Goal: Transaction & Acquisition: Purchase product/service

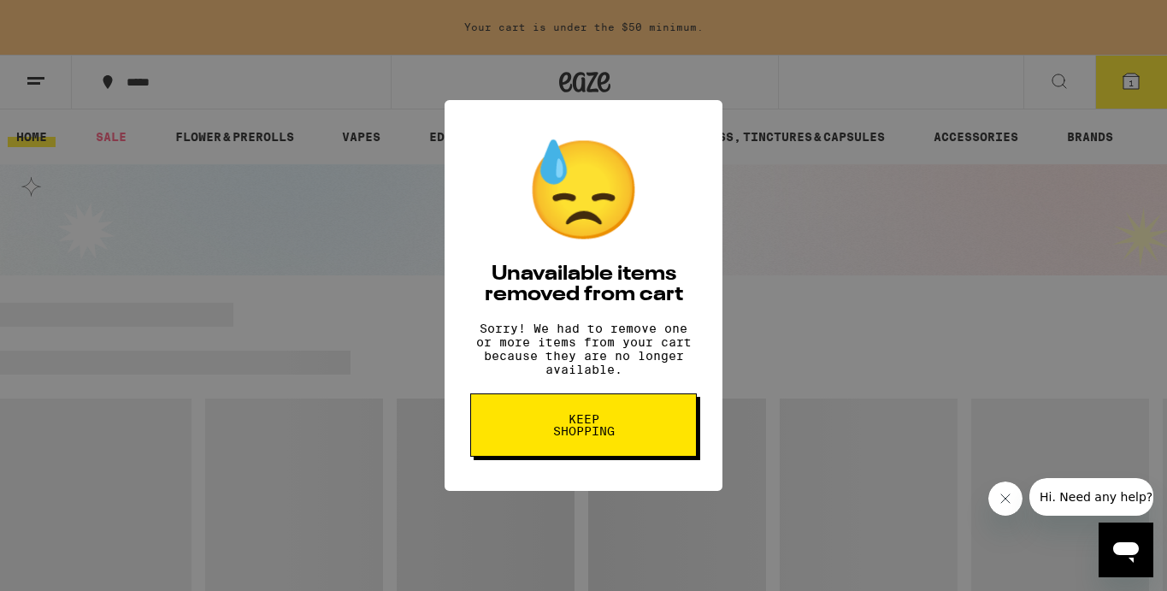
click at [632, 432] on button "Keep Shopping" at bounding box center [583, 424] width 226 height 63
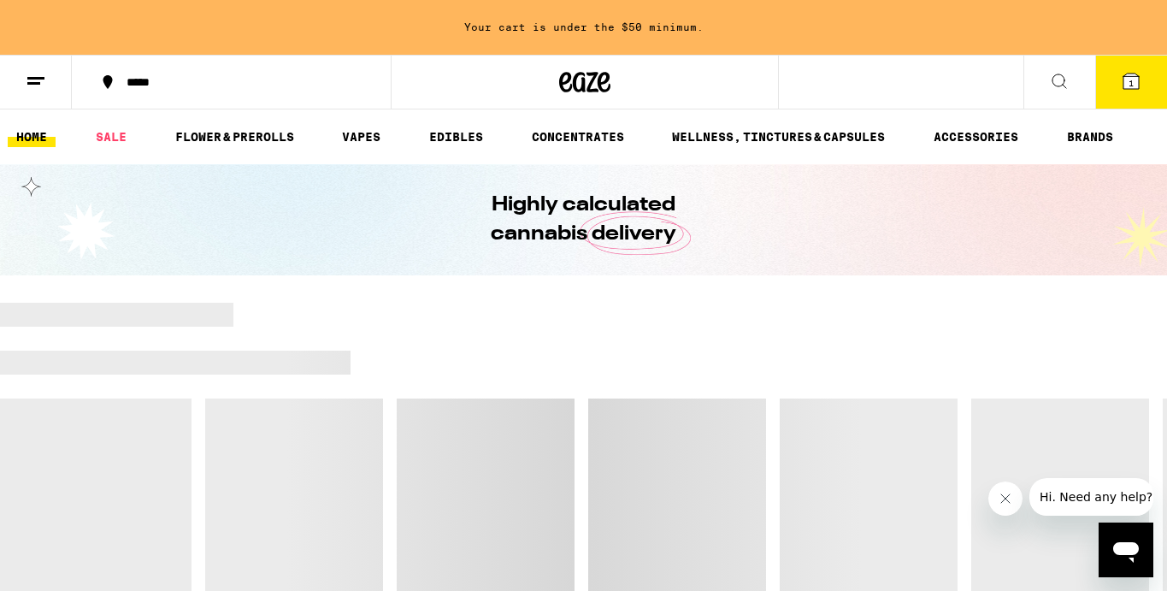
click at [1137, 79] on icon at bounding box center [1130, 80] width 15 height 15
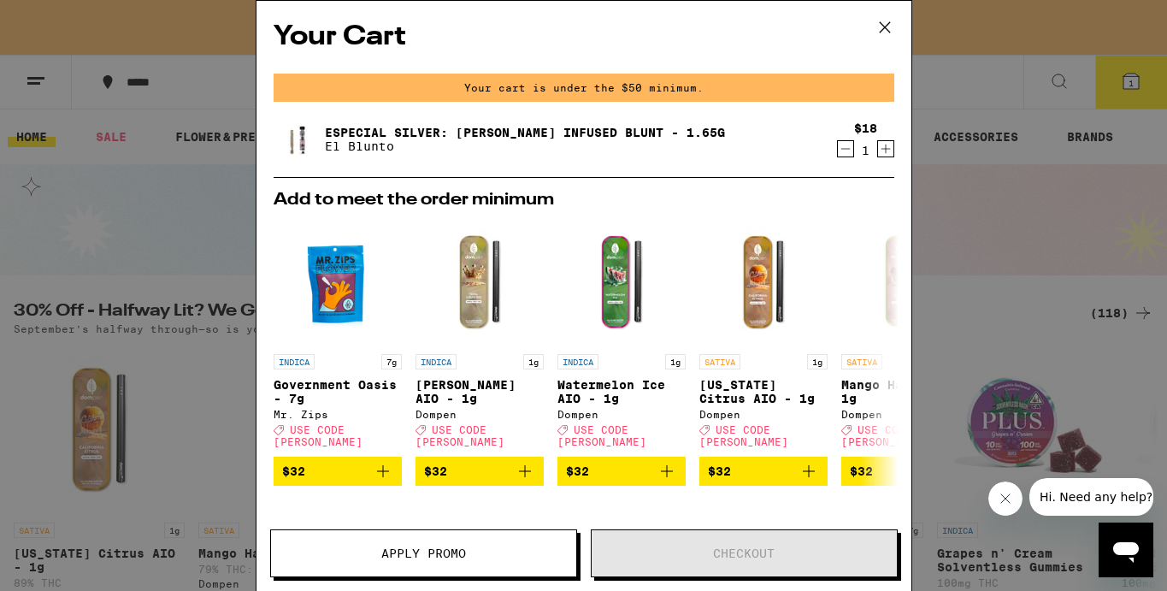
click at [842, 156] on icon "Decrement" at bounding box center [845, 148] width 15 height 21
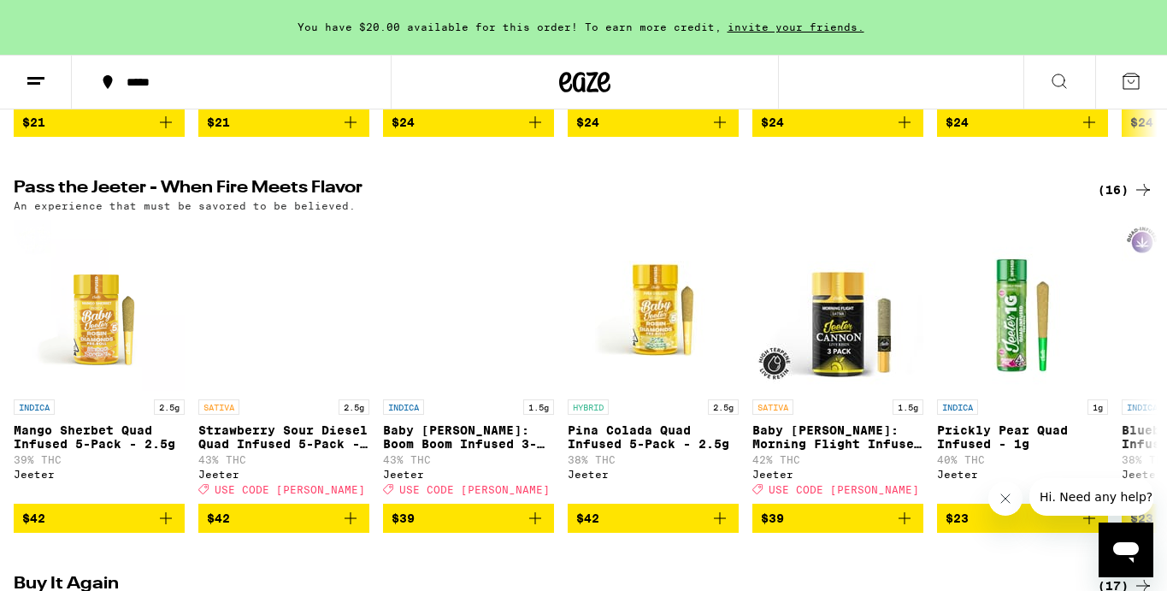
scroll to position [917, 0]
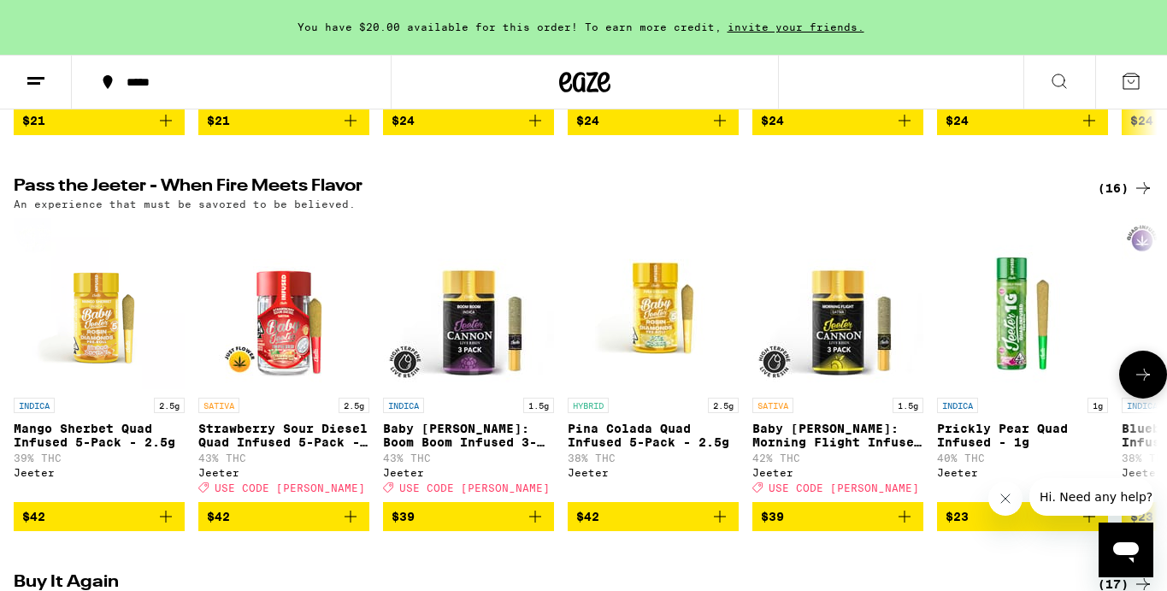
click at [903, 526] on icon "Add to bag" at bounding box center [904, 516] width 21 height 21
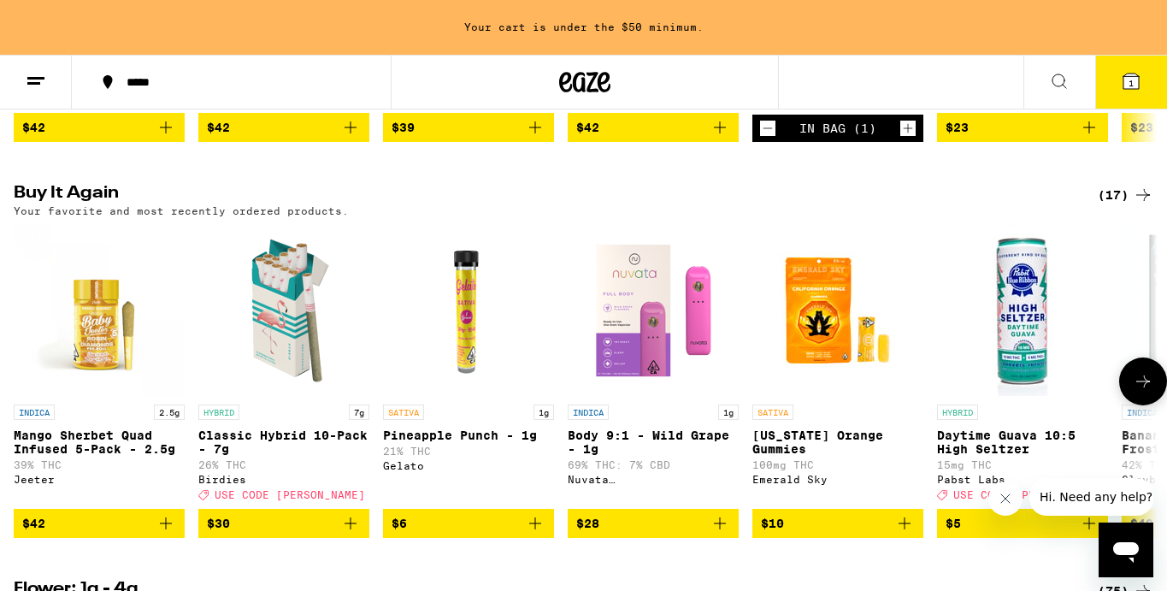
scroll to position [1339, 0]
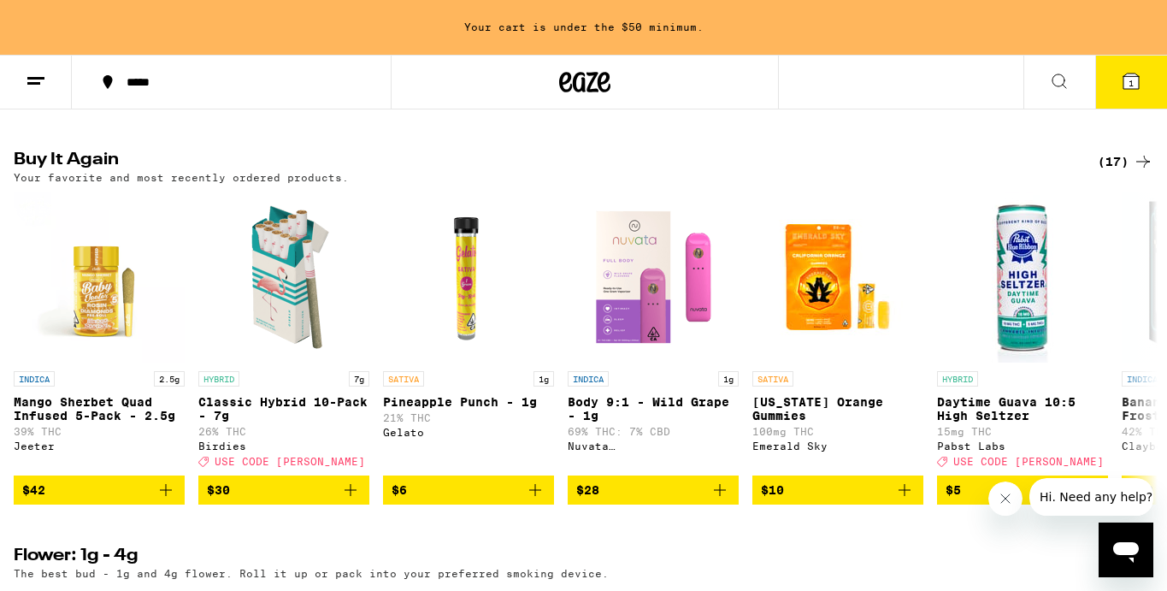
click at [1052, 84] on icon at bounding box center [1059, 81] width 21 height 21
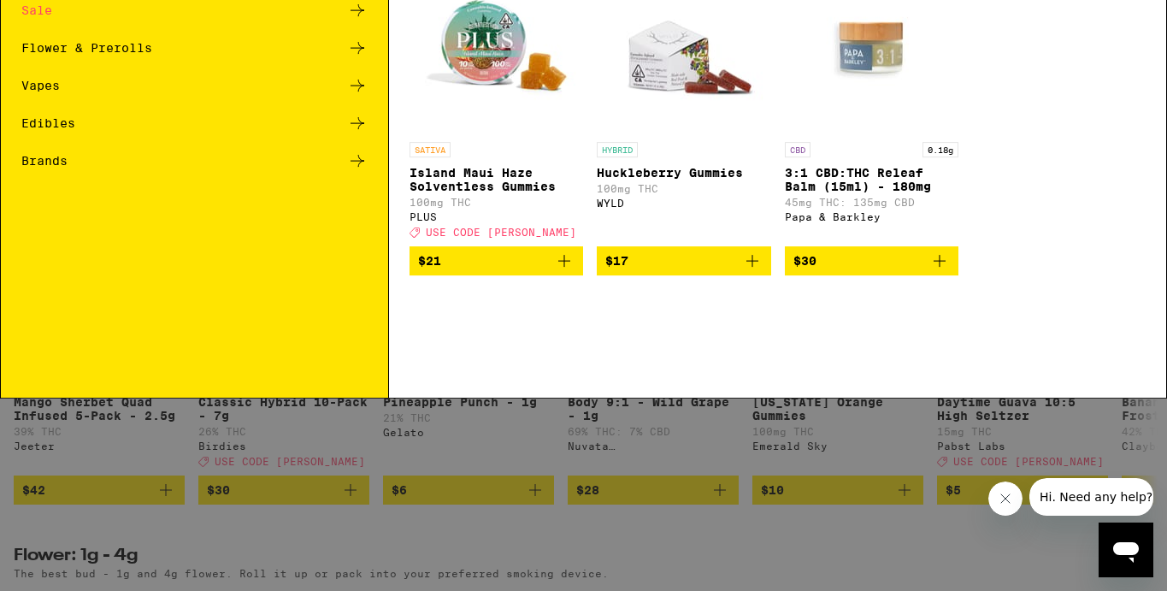
scroll to position [0, 0]
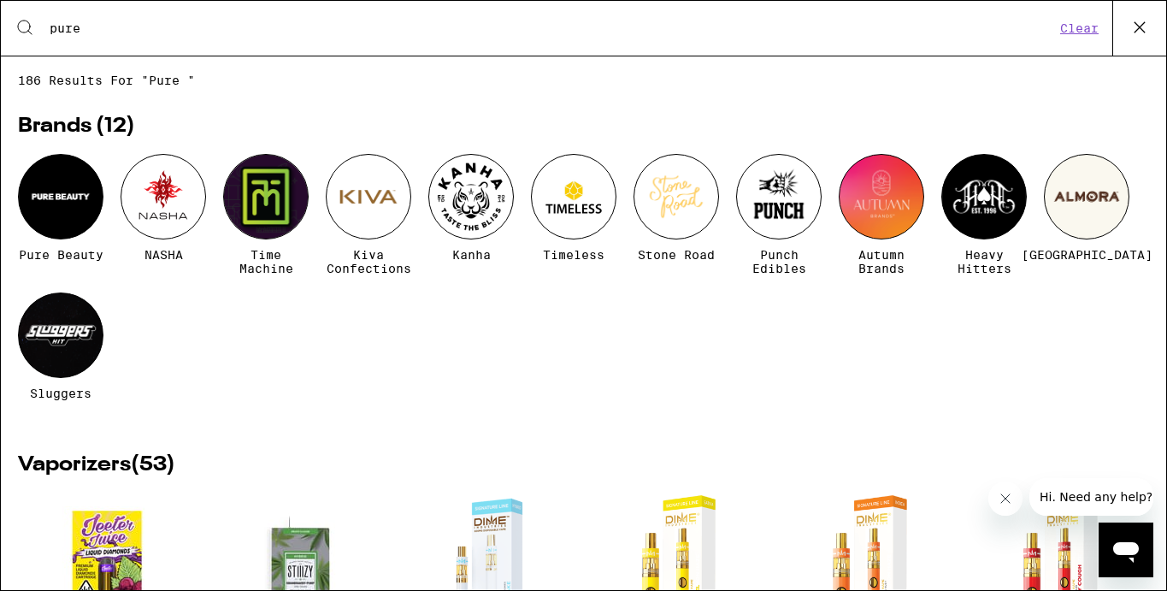
type input "pure"
click at [94, 195] on div at bounding box center [60, 196] width 85 height 85
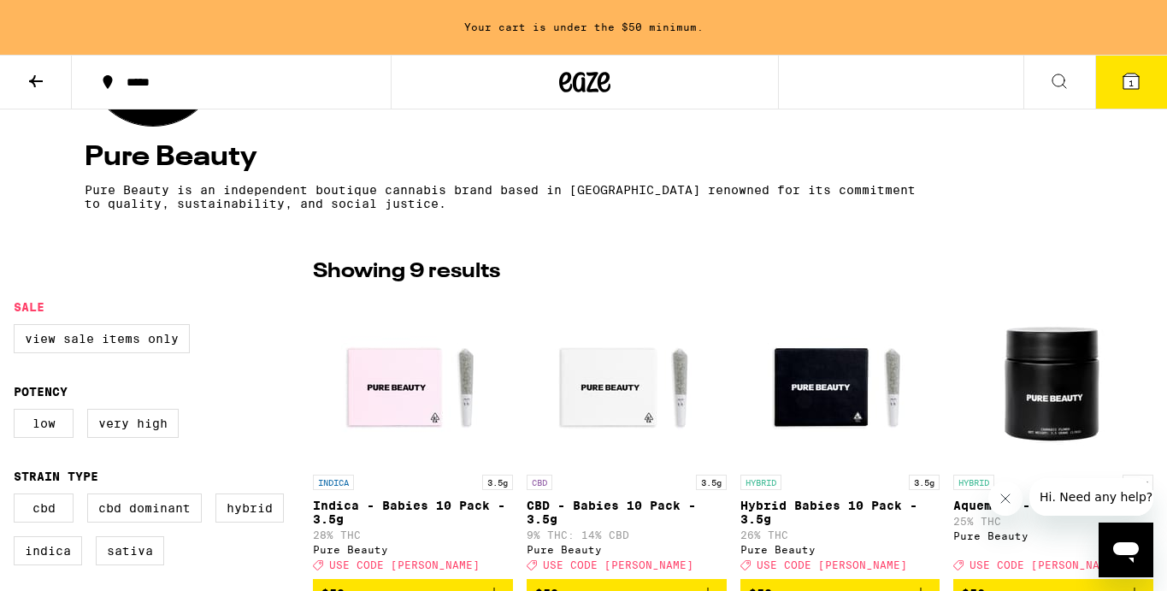
scroll to position [407, 0]
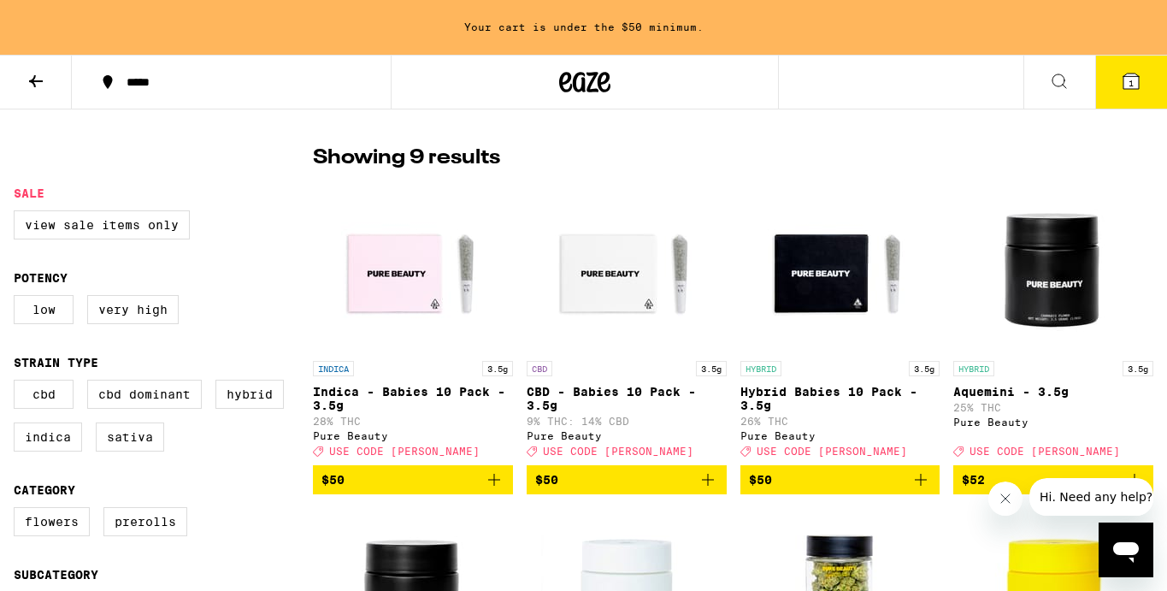
click at [497, 486] on icon "Add to bag" at bounding box center [494, 479] width 21 height 21
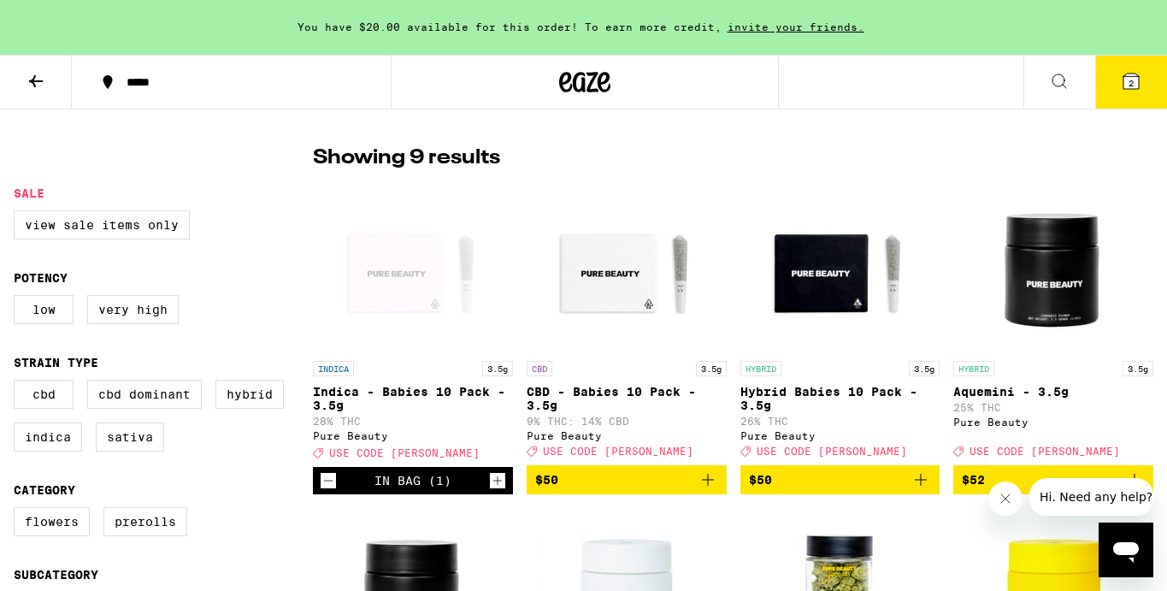
click at [326, 485] on icon "Decrement" at bounding box center [327, 480] width 15 height 21
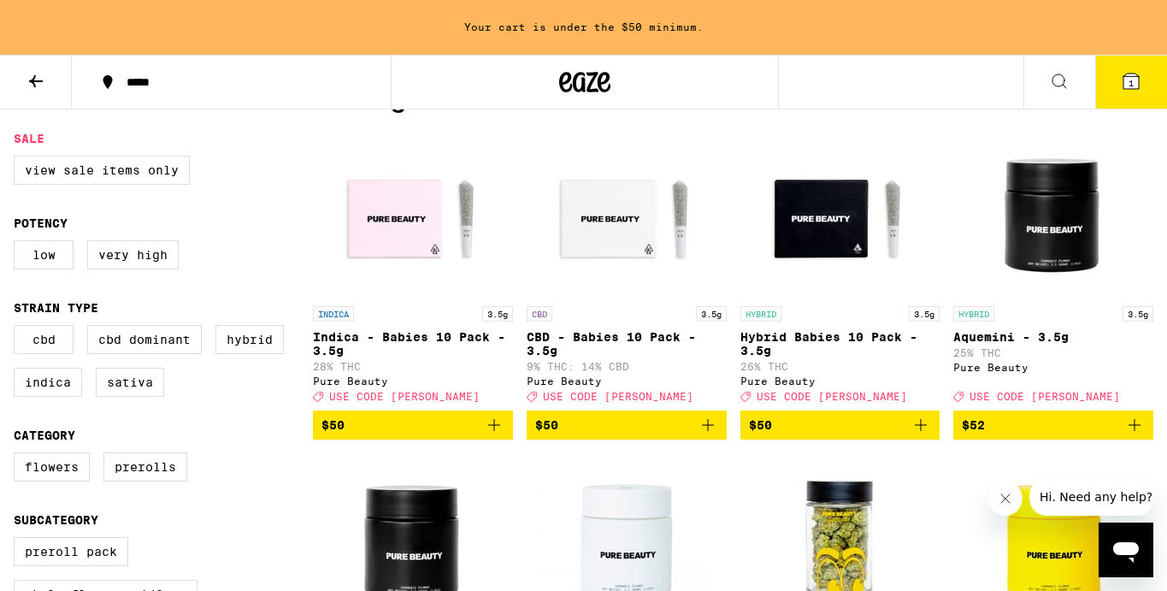
scroll to position [467, 0]
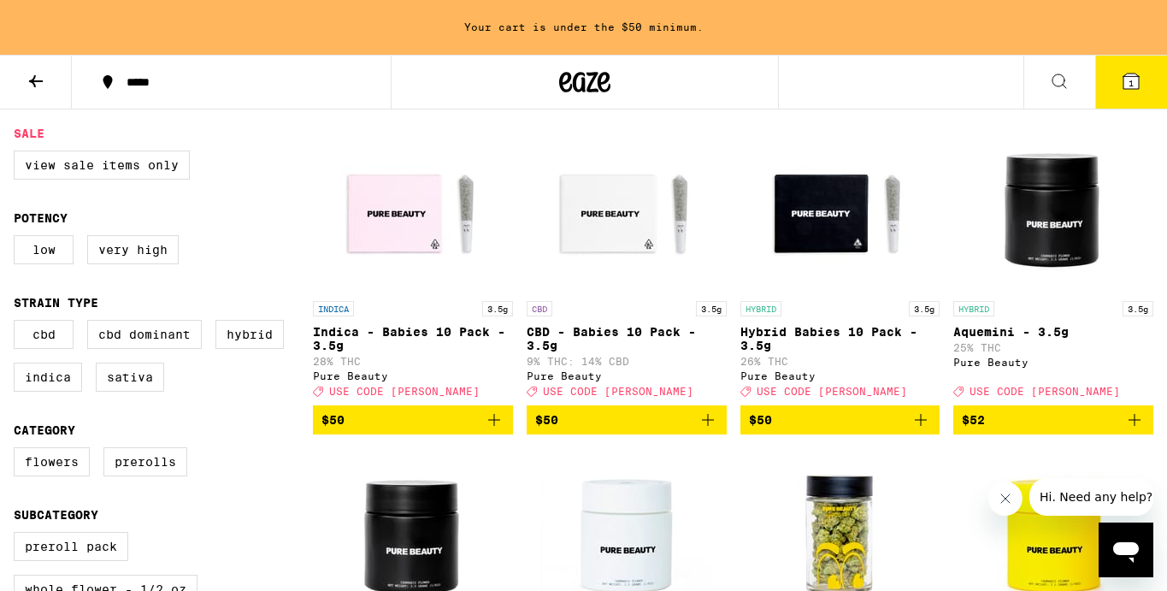
click at [921, 429] on icon "Add to bag" at bounding box center [920, 419] width 21 height 21
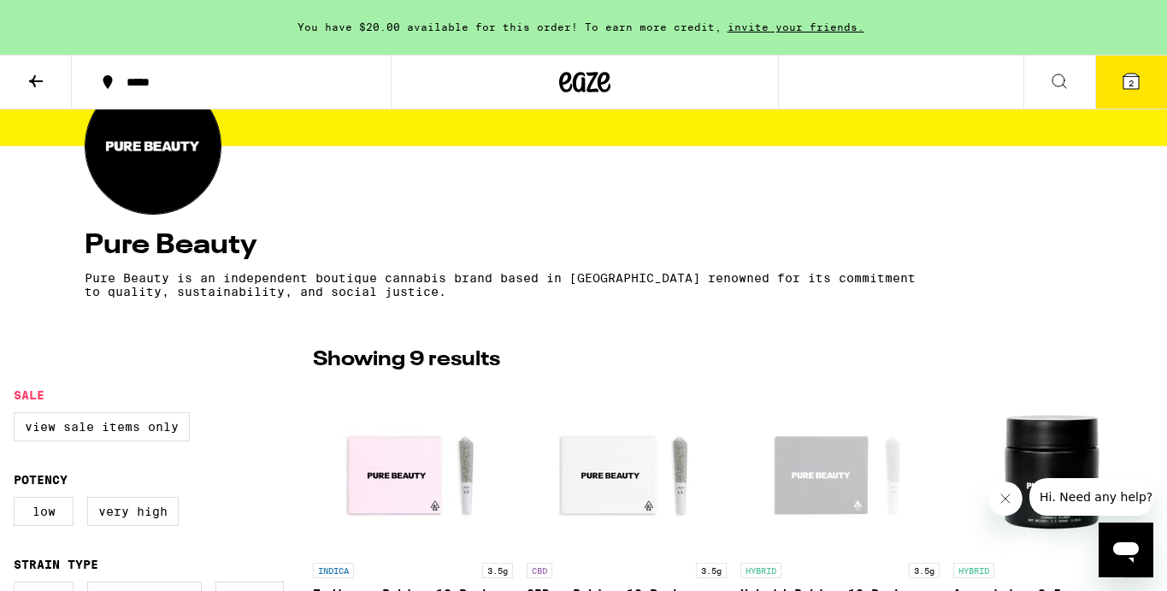
scroll to position [67, 0]
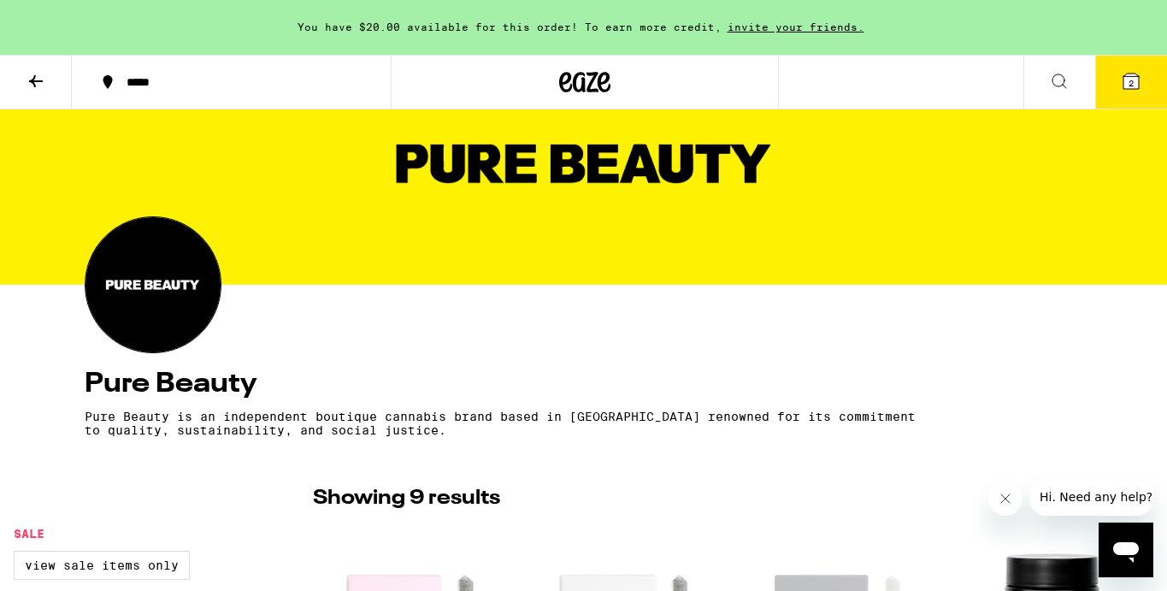
click at [1124, 85] on icon at bounding box center [1130, 80] width 15 height 15
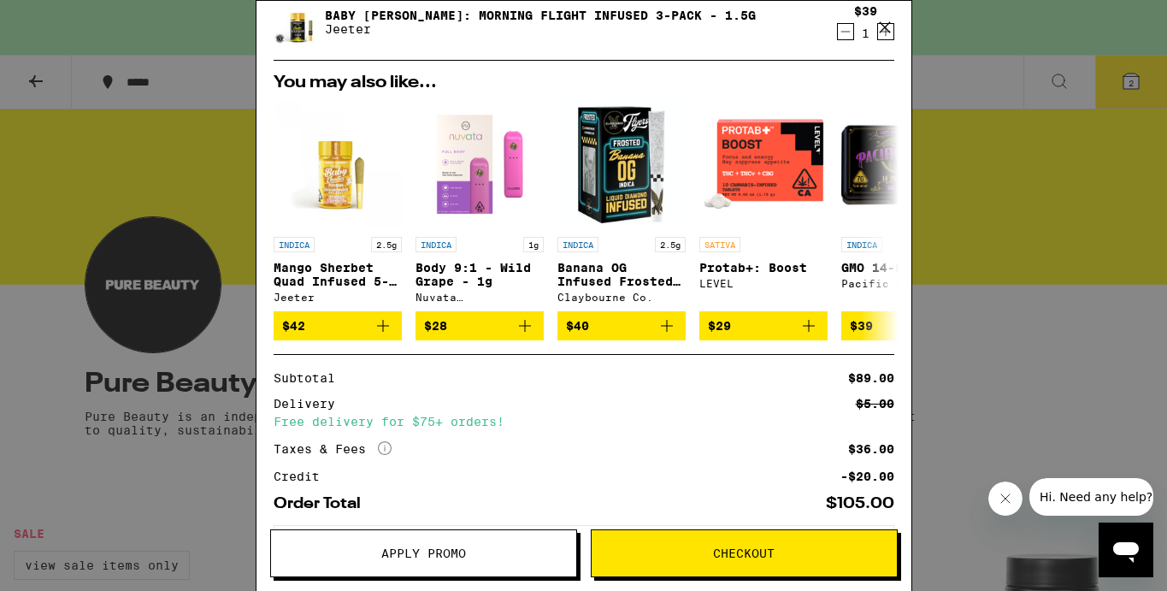
scroll to position [186, 0]
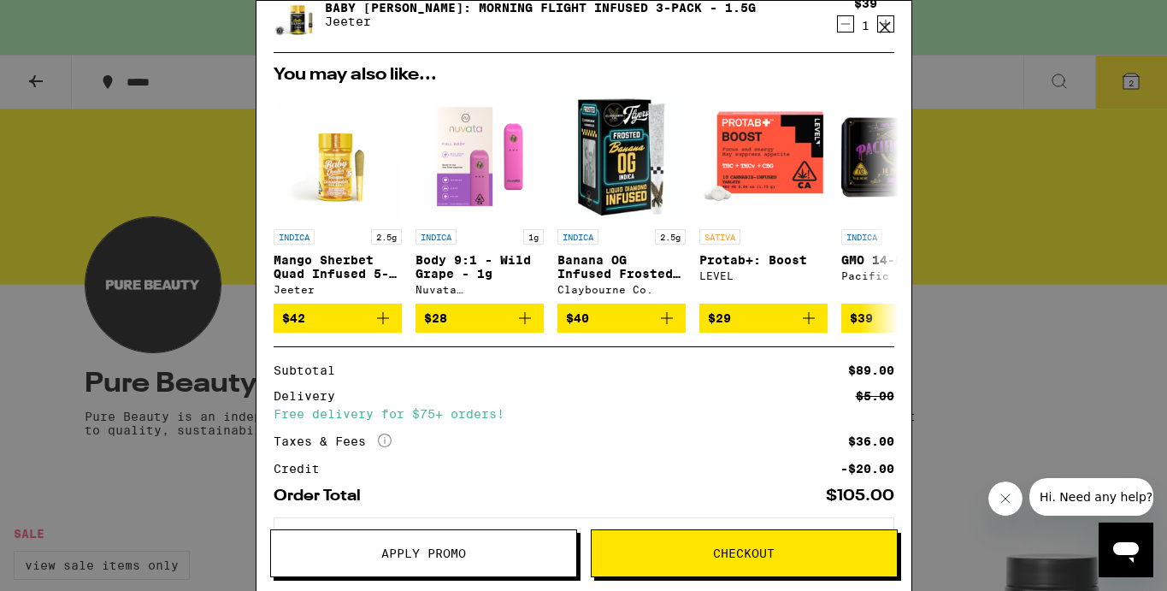
click at [472, 544] on button "Apply Promo" at bounding box center [423, 553] width 307 height 48
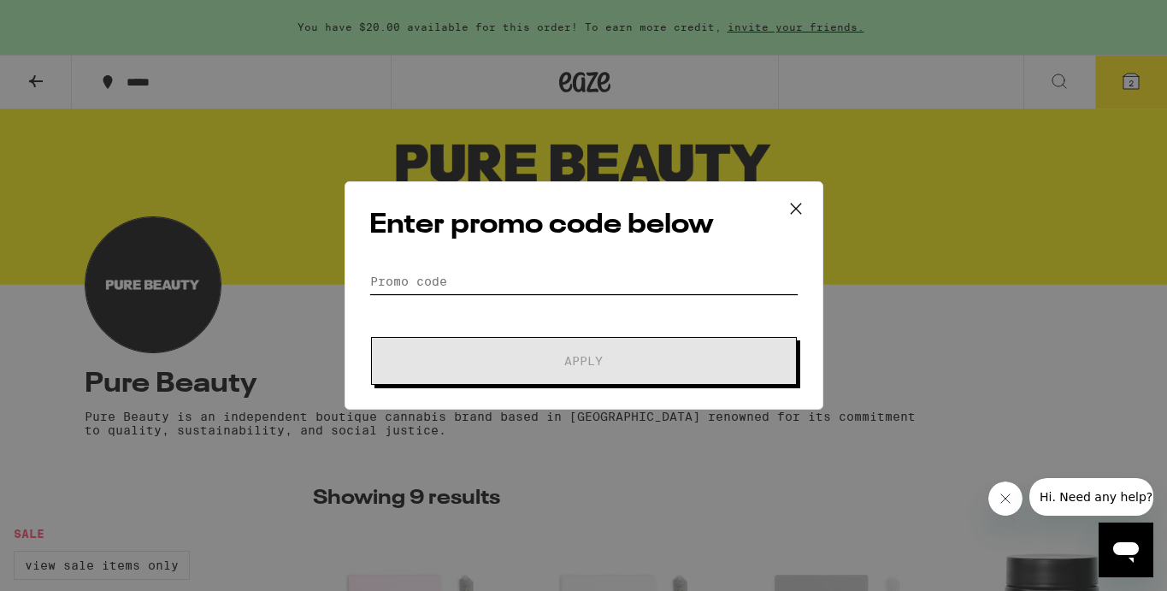
click at [385, 285] on input "Promo Code" at bounding box center [583, 281] width 429 height 26
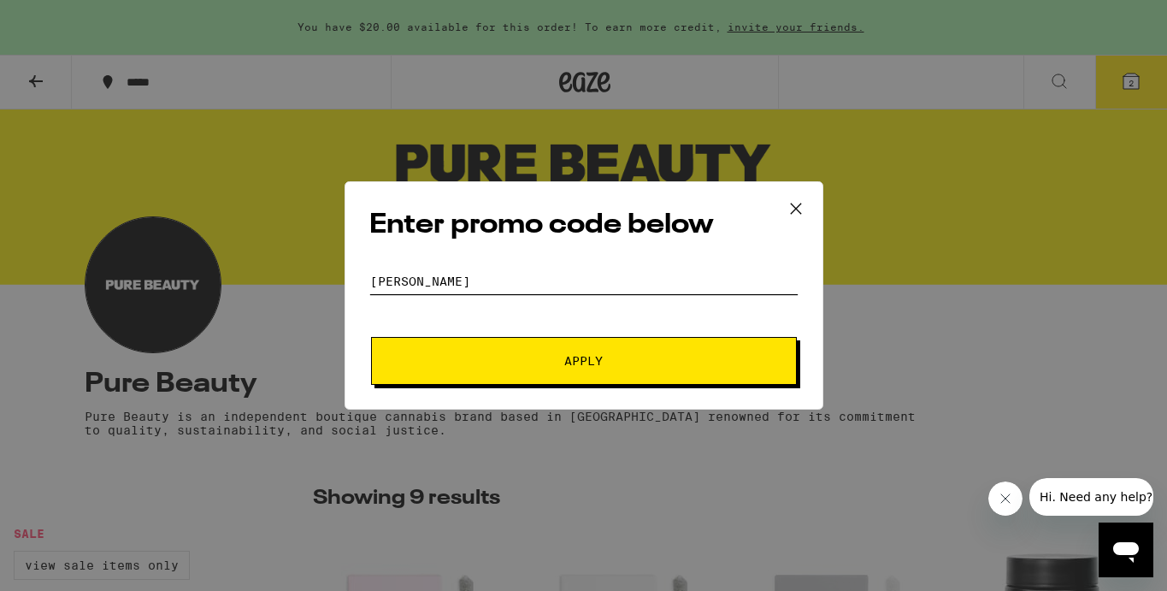
type input "[PERSON_NAME]"
click at [437, 346] on button "Apply" at bounding box center [584, 361] width 426 height 48
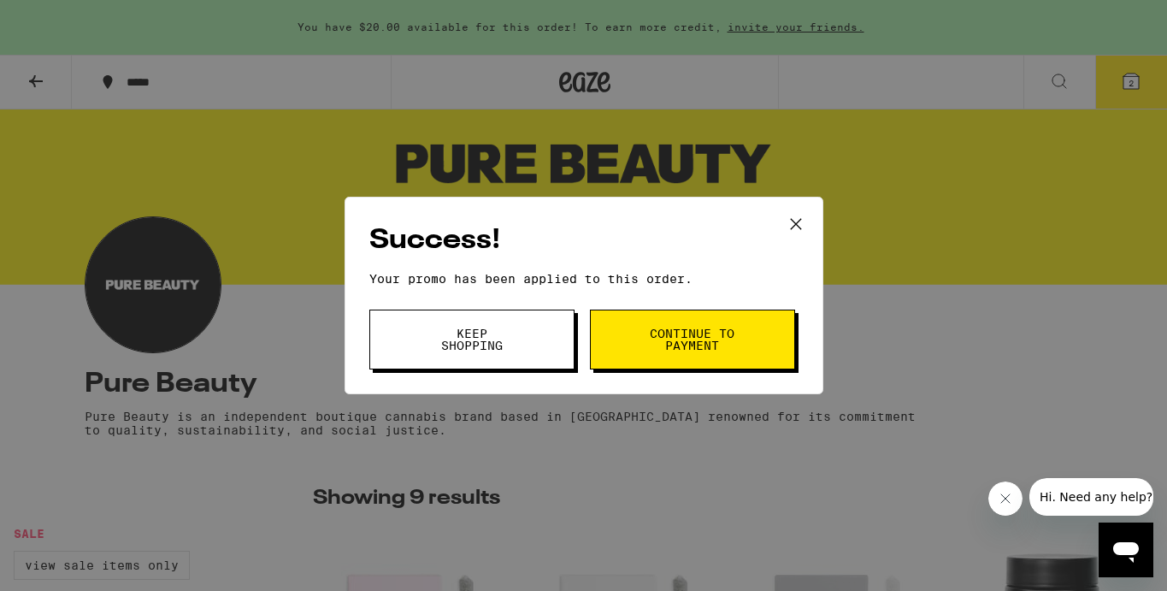
click at [543, 333] on button "Keep Shopping" at bounding box center [471, 339] width 205 height 60
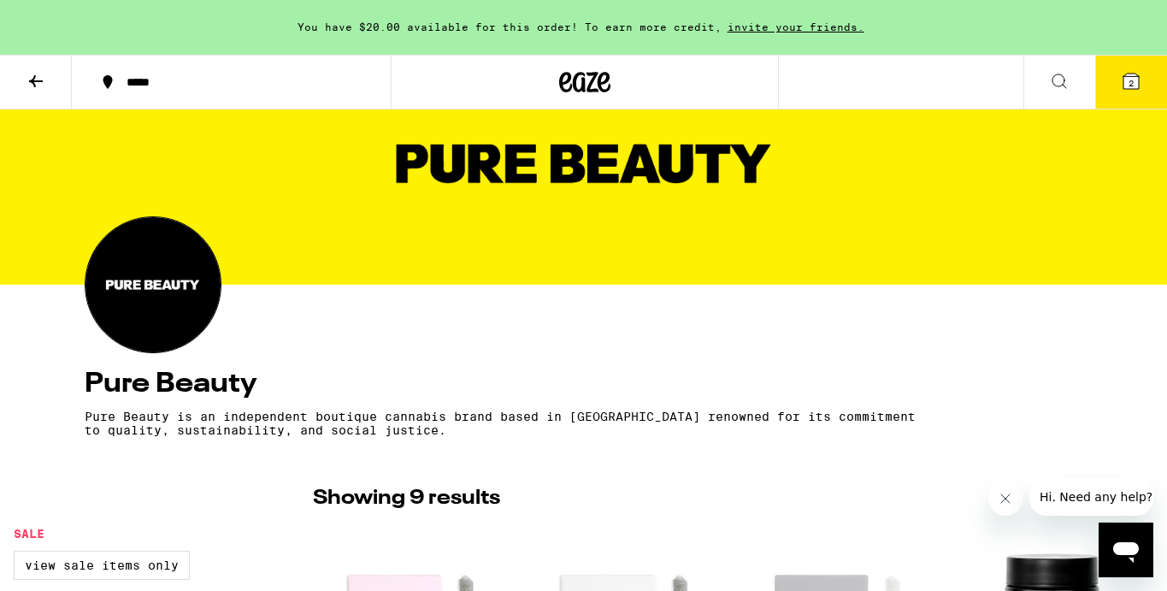
click at [1132, 74] on icon at bounding box center [1130, 80] width 15 height 15
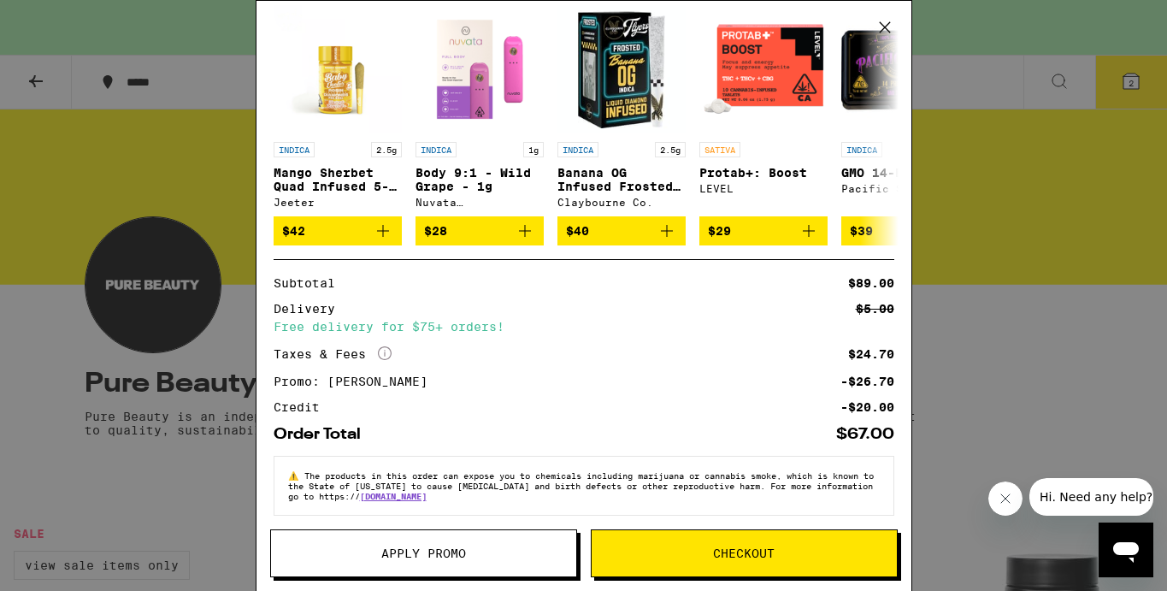
scroll to position [291, 0]
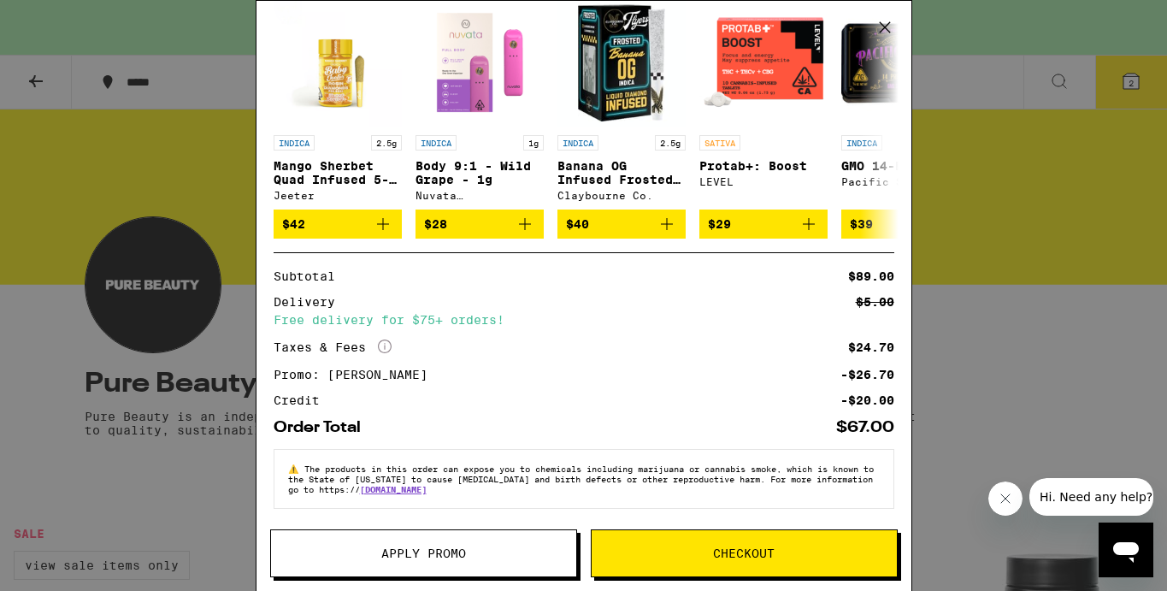
click at [1037, 281] on div "Your Cart You have $20.00 available for this order! To earn more credit, invite…" at bounding box center [583, 295] width 1167 height 591
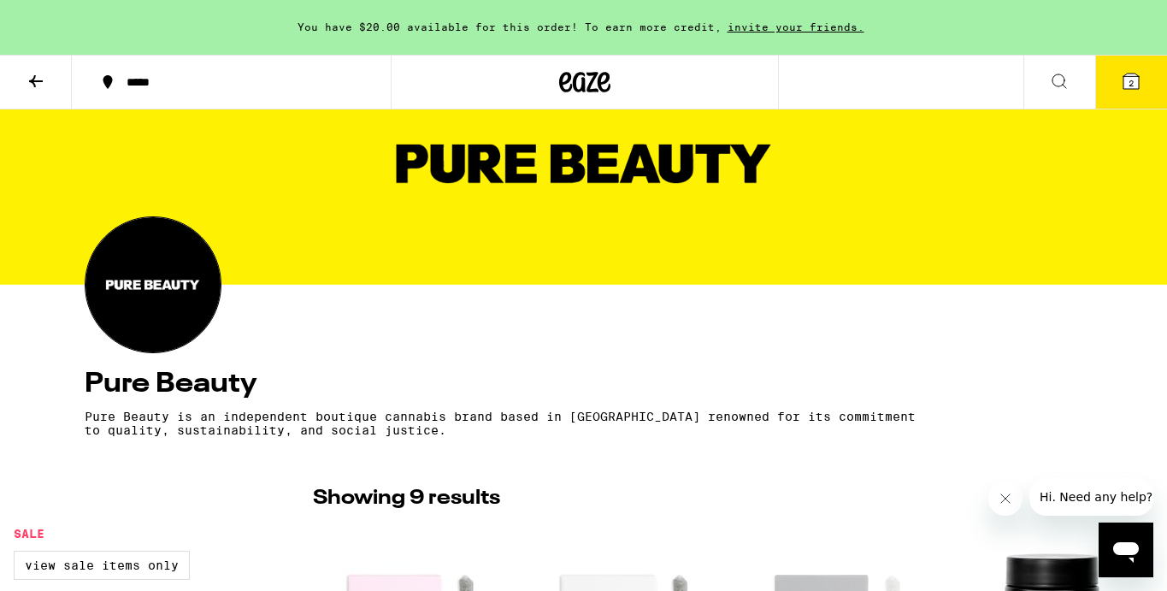
click at [1123, 86] on icon at bounding box center [1130, 80] width 15 height 15
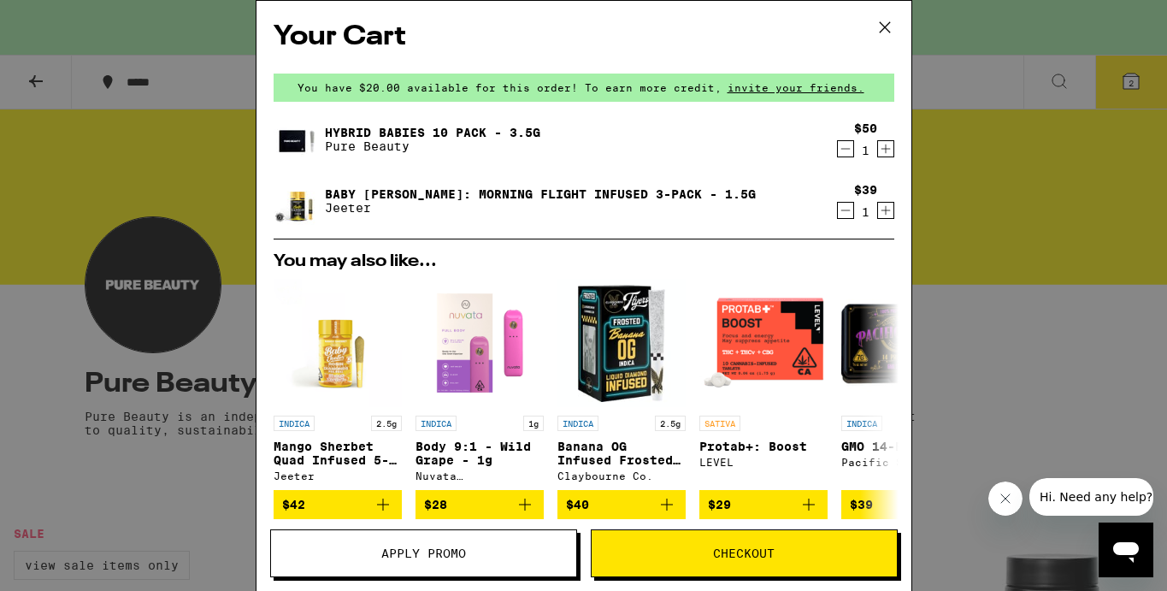
click at [755, 547] on span "Checkout" at bounding box center [744, 553] width 62 height 12
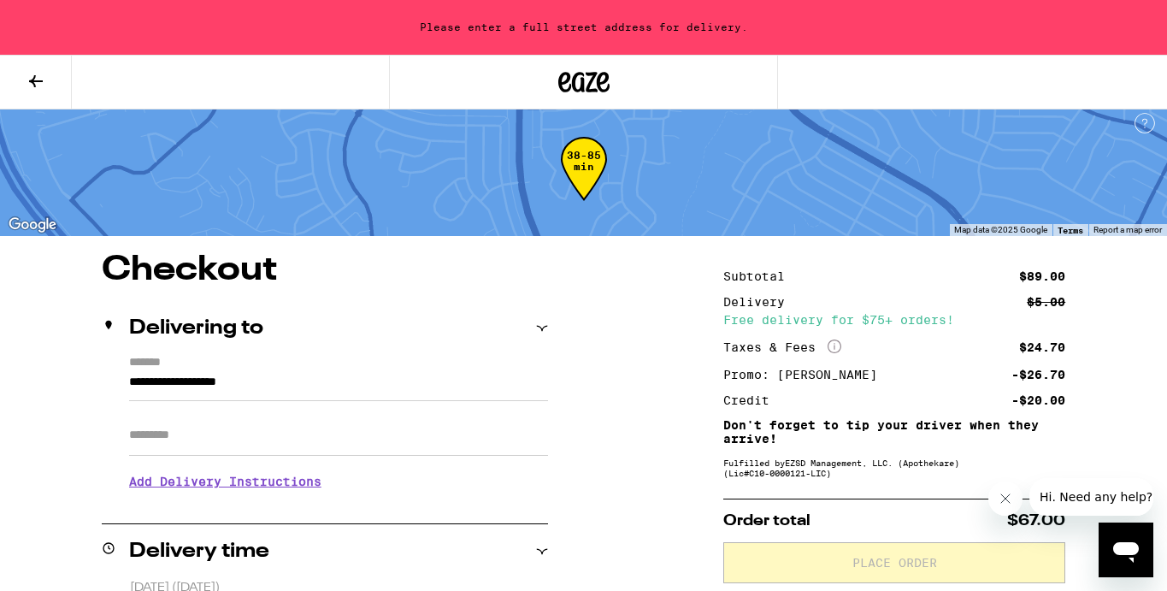
scroll to position [12, 0]
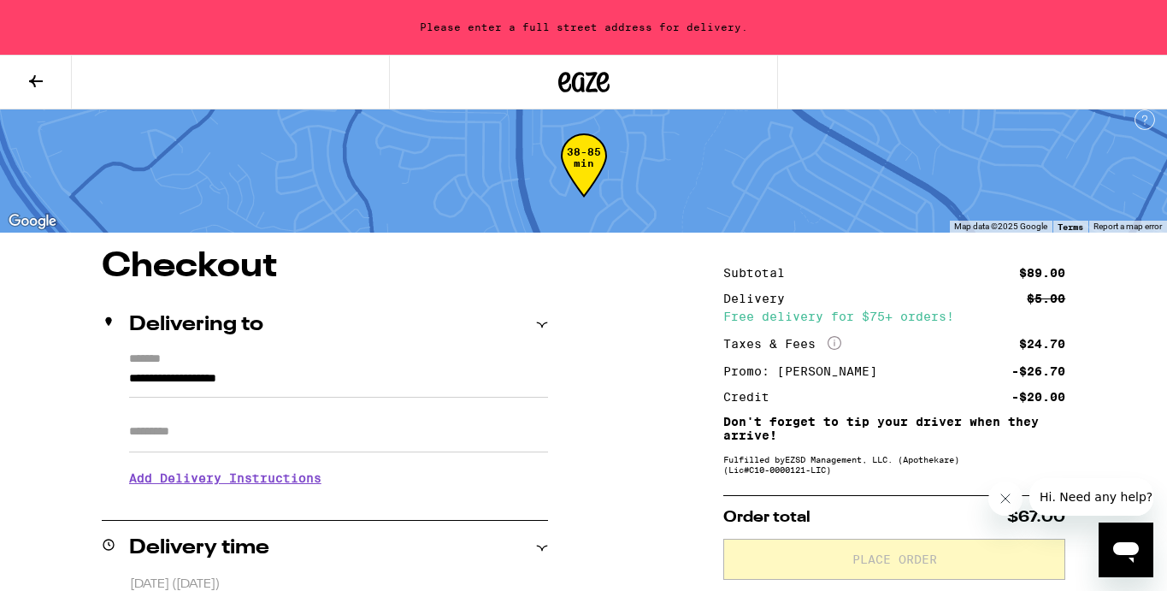
click at [320, 370] on input "**********" at bounding box center [338, 382] width 419 height 29
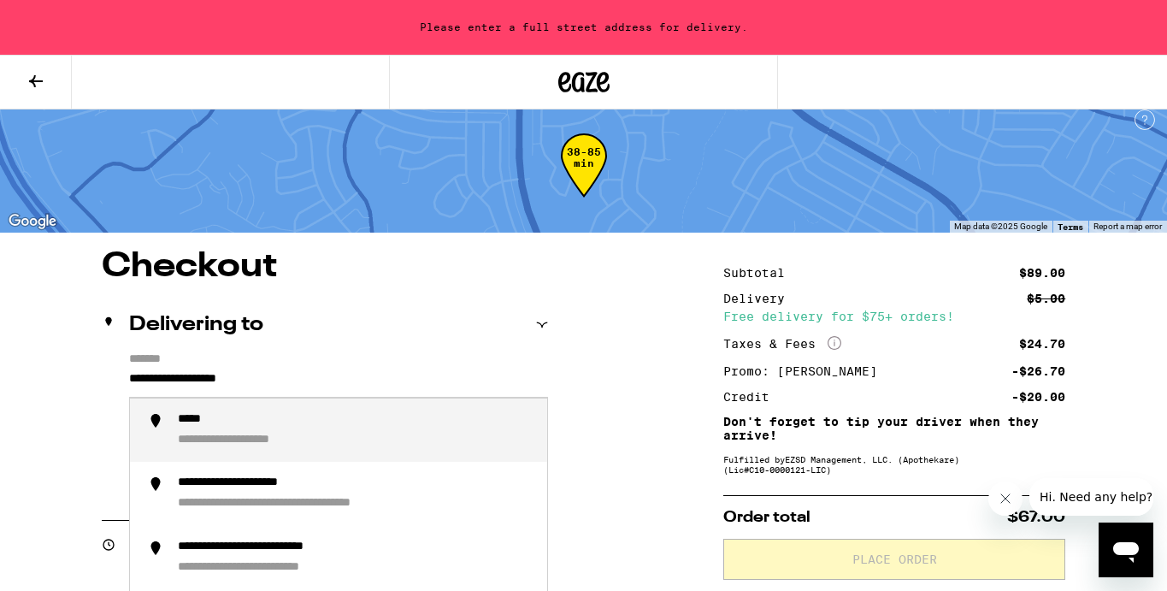
click at [315, 387] on input "**********" at bounding box center [338, 382] width 419 height 29
click at [296, 432] on div "**********" at bounding box center [356, 430] width 356 height 37
type input "**********"
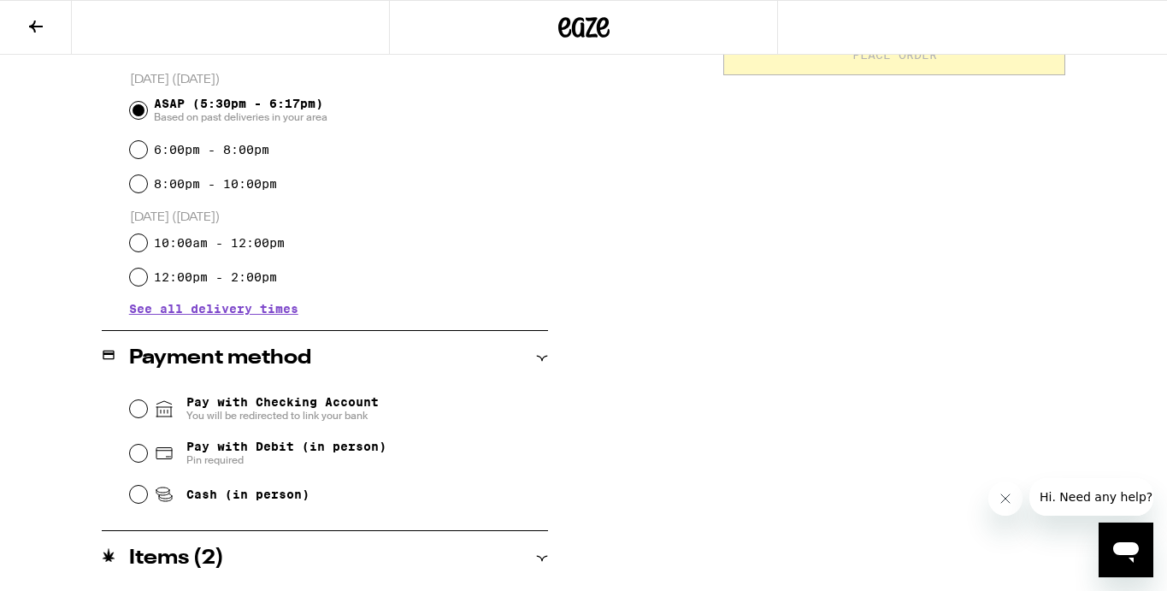
scroll to position [484, 0]
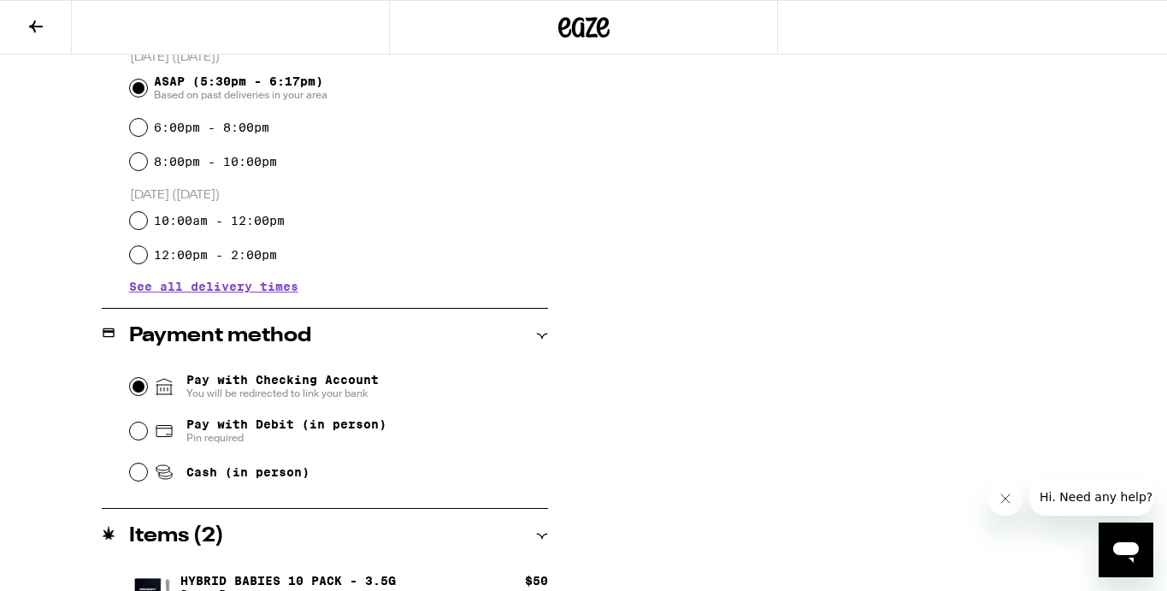
click at [140, 389] on input "Pay with Checking Account You will be redirected to link your bank" at bounding box center [138, 386] width 17 height 17
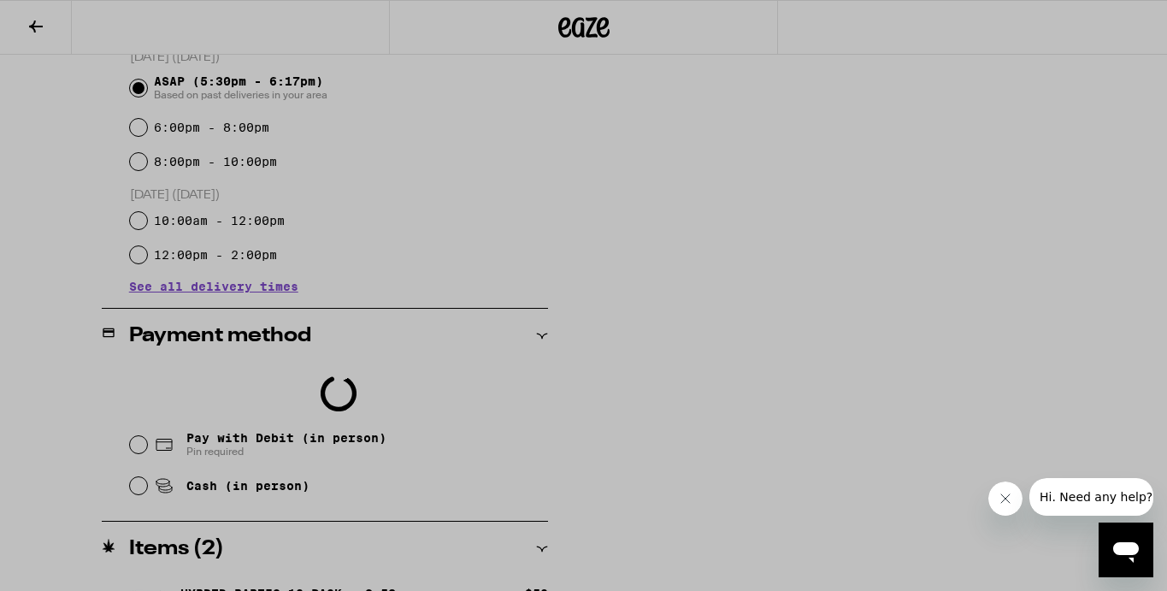
click at [136, 444] on div at bounding box center [583, 295] width 1167 height 591
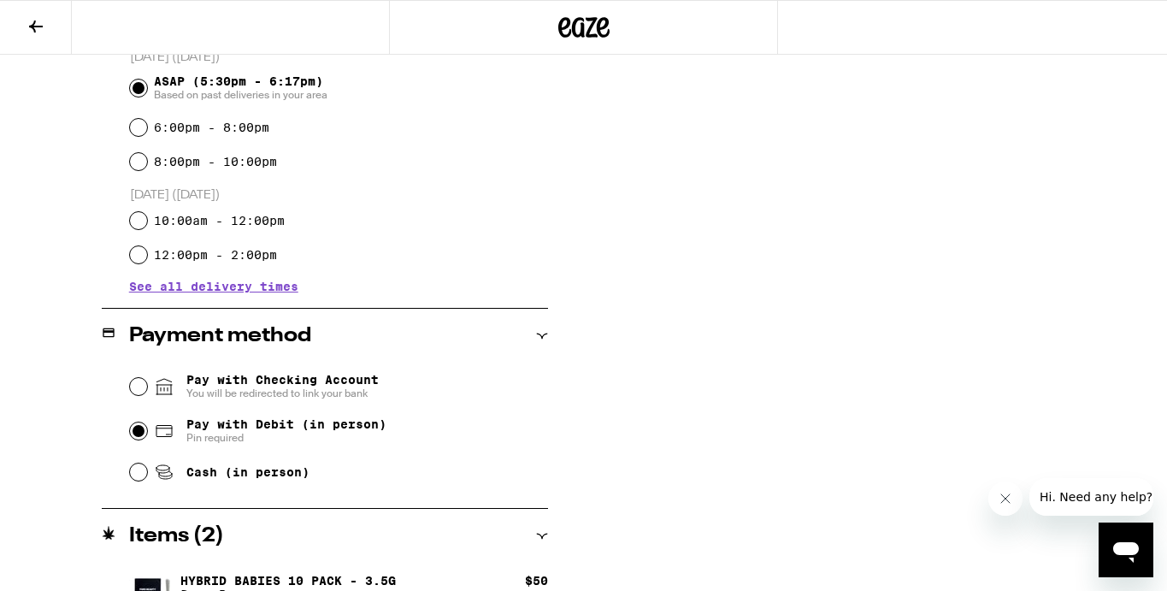
click at [138, 429] on input "Pay with Debit (in person) Pin required" at bounding box center [138, 430] width 17 height 17
radio input "true"
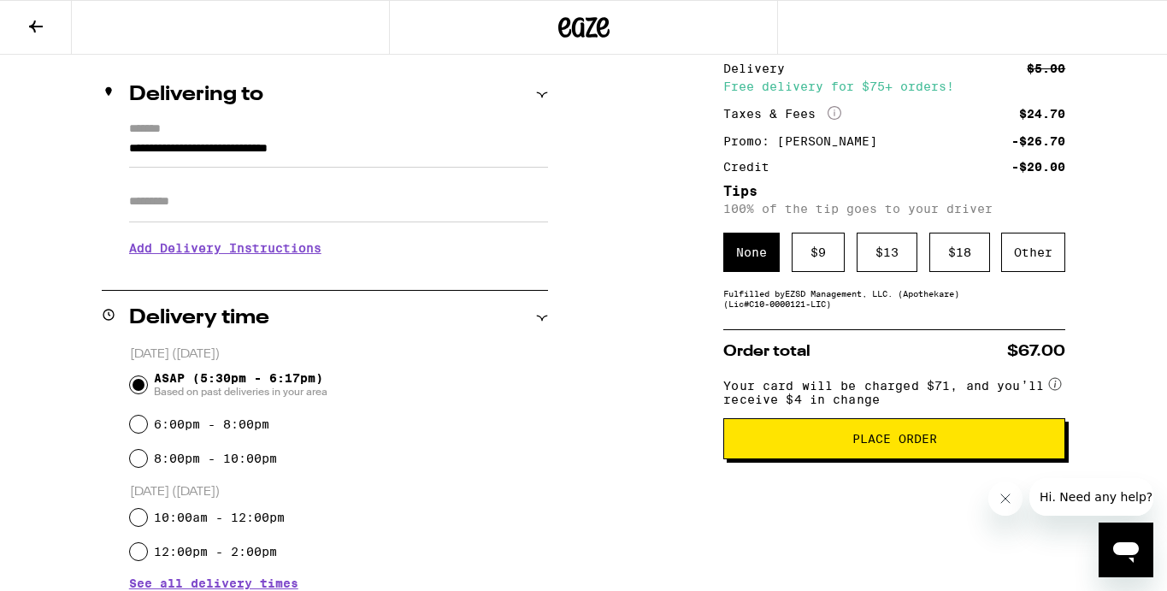
scroll to position [170, 0]
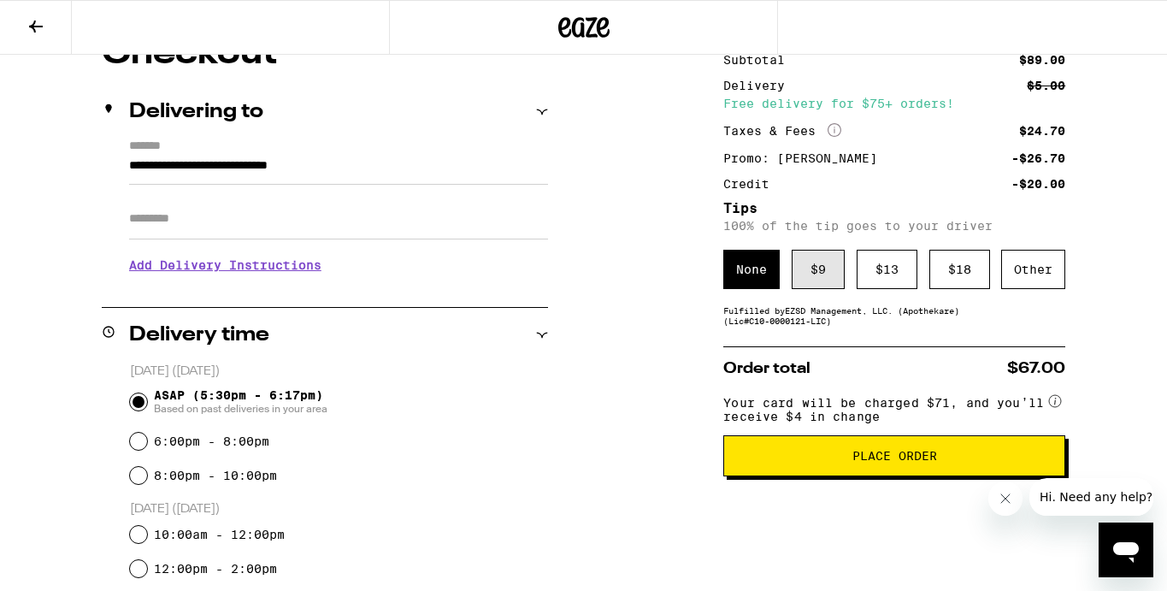
click at [818, 280] on div "$ 9" at bounding box center [817, 269] width 53 height 39
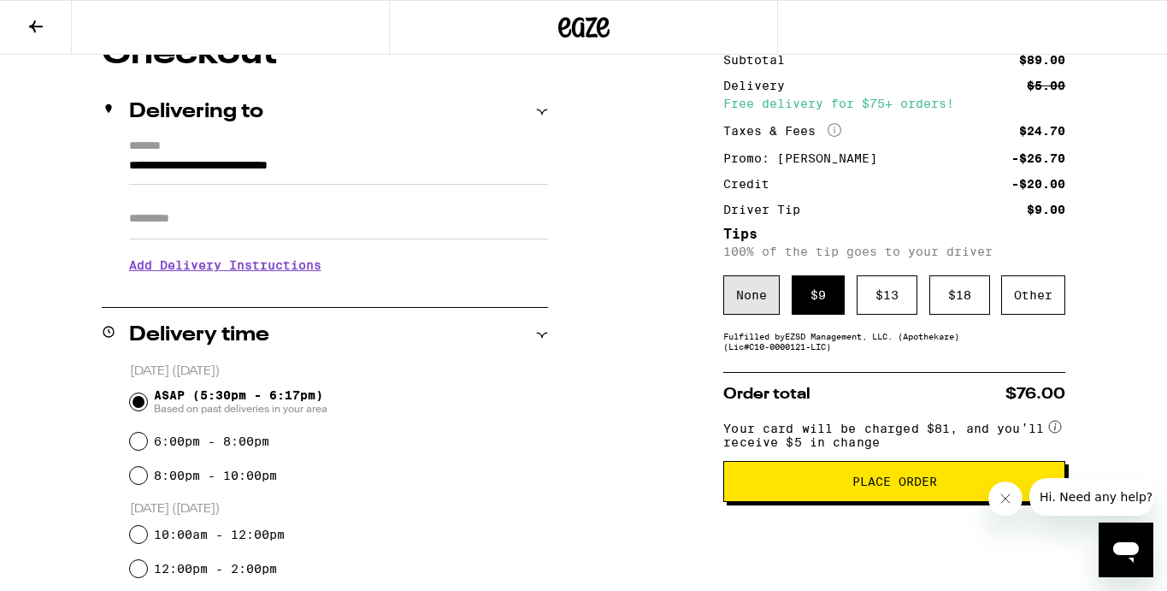
click at [750, 303] on div "None" at bounding box center [751, 294] width 56 height 39
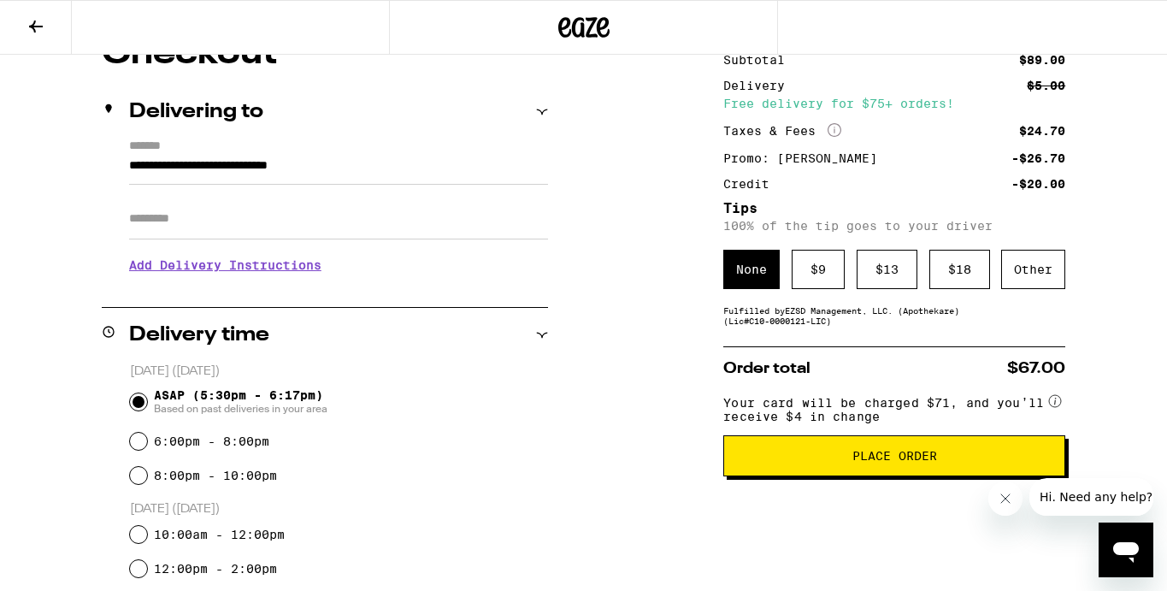
click at [861, 461] on span "Place Order" at bounding box center [894, 456] width 85 height 12
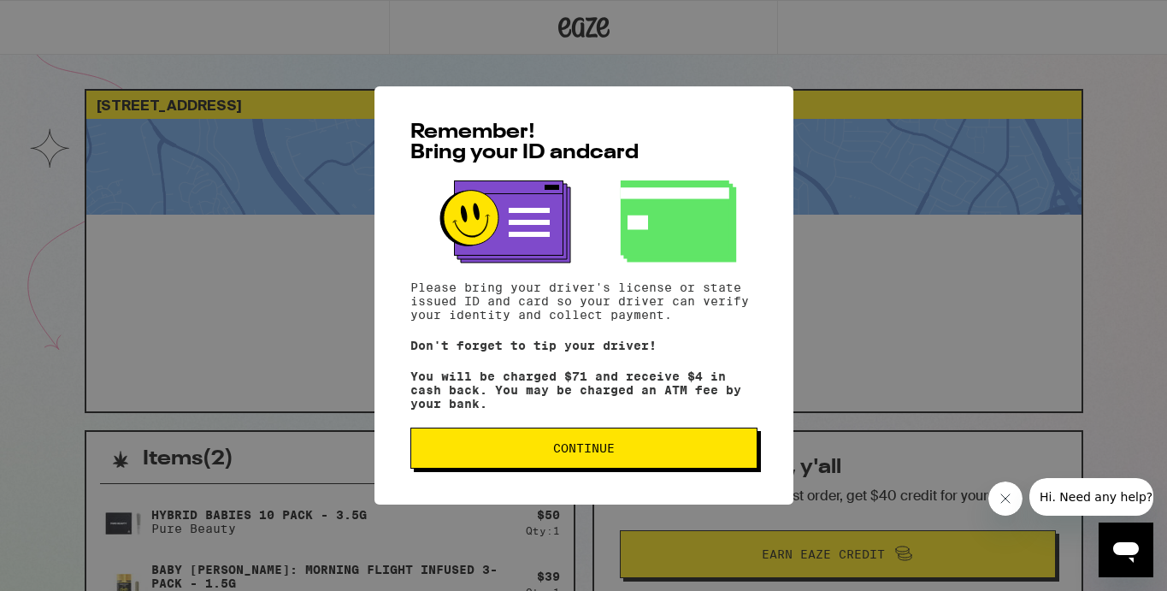
click at [601, 454] on span "Continue" at bounding box center [584, 448] width 62 height 12
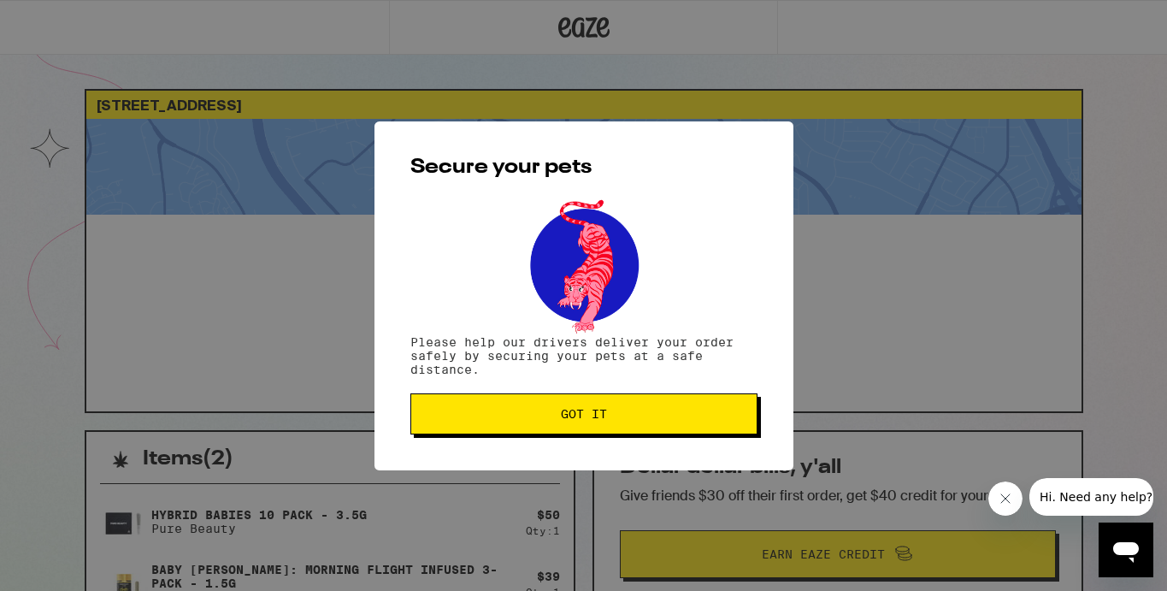
click at [556, 407] on button "Got it" at bounding box center [583, 413] width 347 height 41
